Goal: Task Accomplishment & Management: Manage account settings

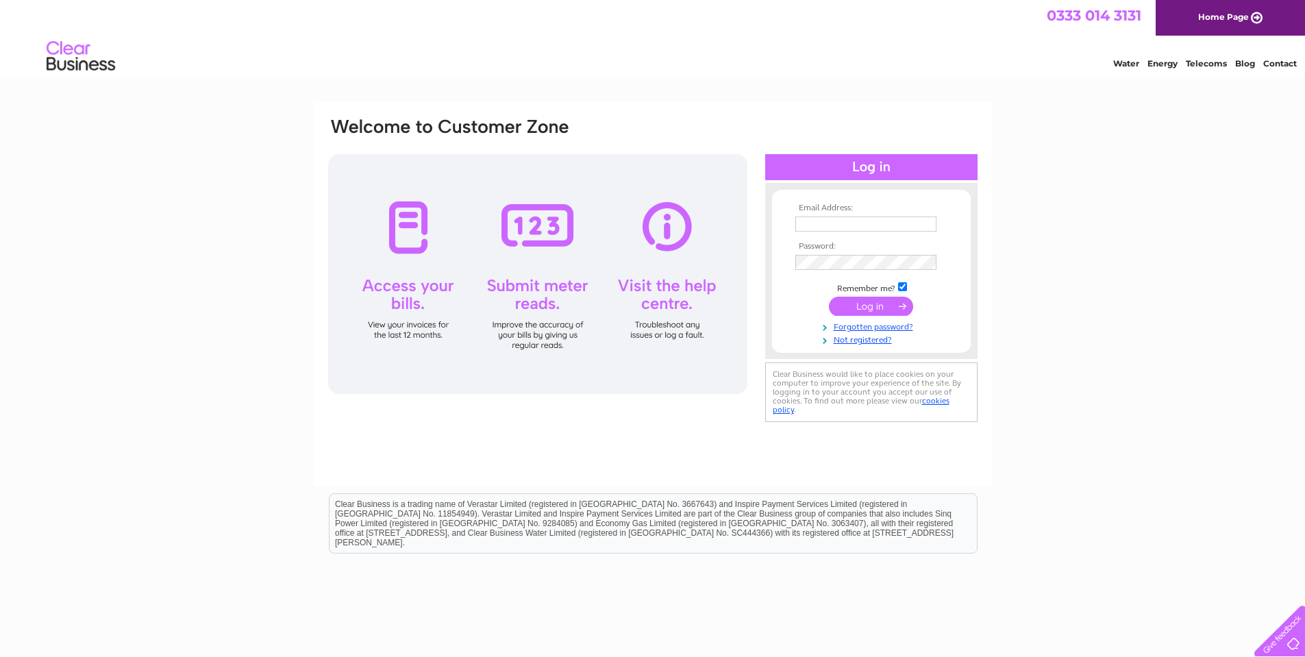
type input "[EMAIL_ADDRESS][DOMAIN_NAME]"
click at [863, 301] on input "submit" at bounding box center [871, 306] width 84 height 19
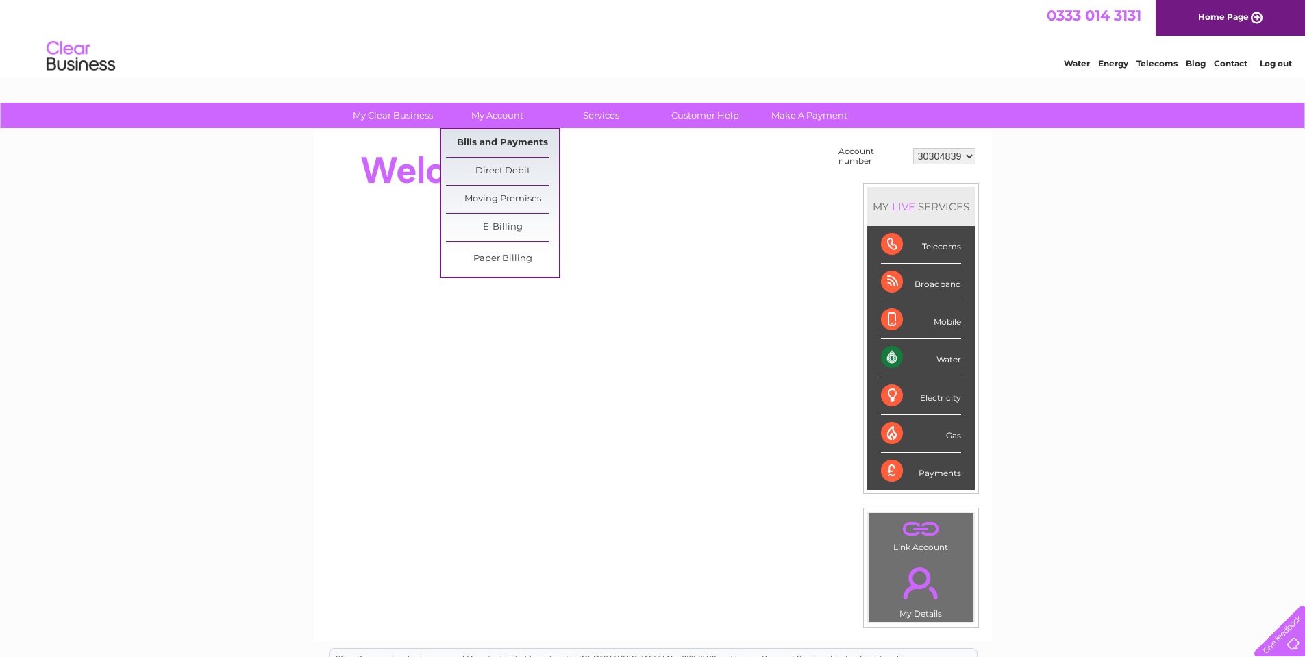
click at [488, 136] on link "Bills and Payments" at bounding box center [502, 142] width 113 height 27
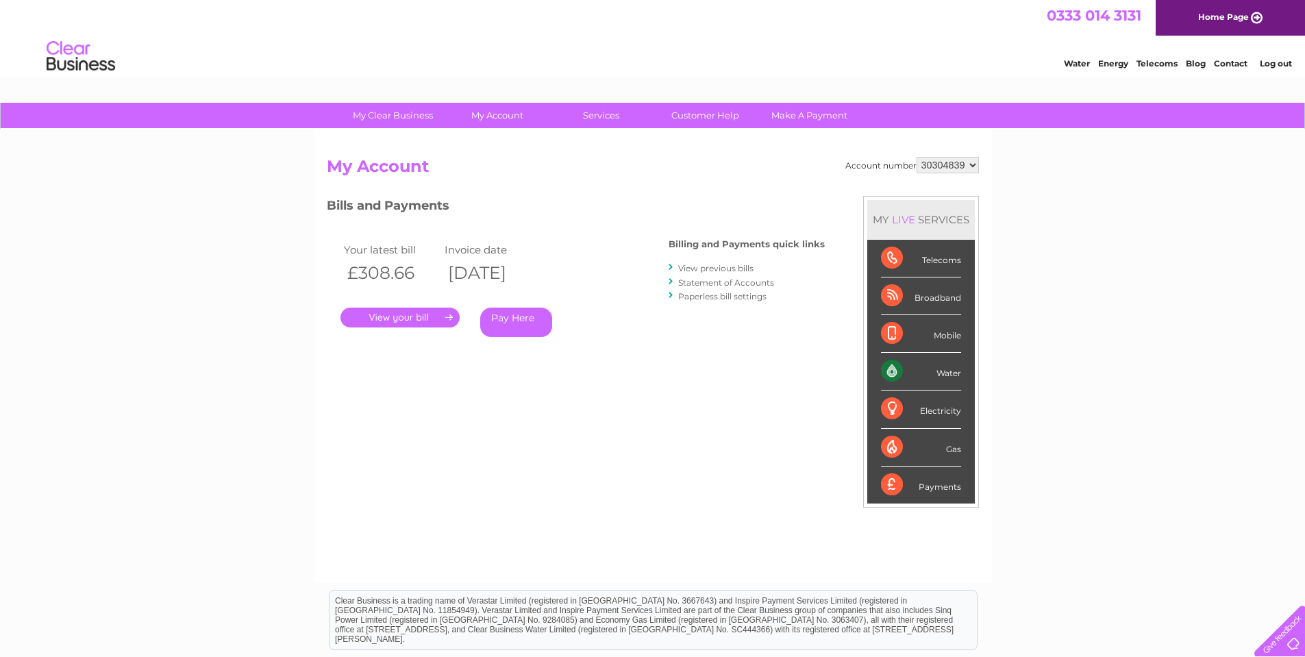
click at [419, 320] on link "." at bounding box center [399, 318] width 119 height 20
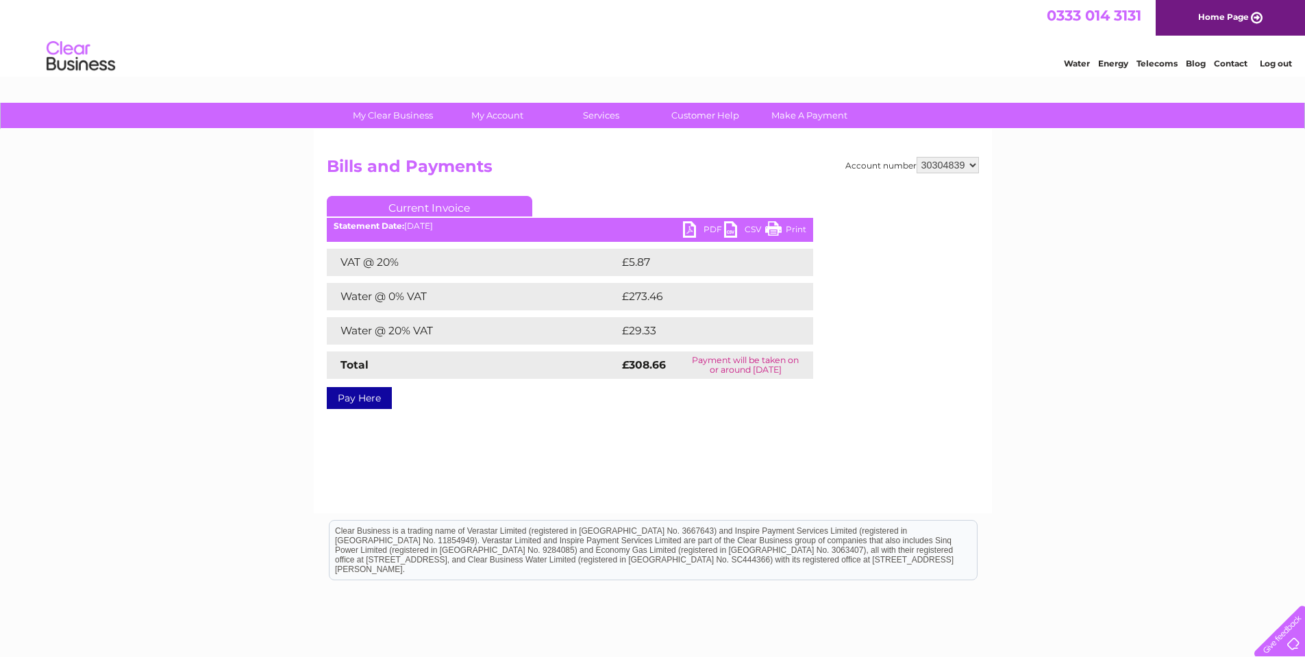
click at [695, 225] on link "PDF" at bounding box center [703, 231] width 41 height 20
